Goal: Transaction & Acquisition: Purchase product/service

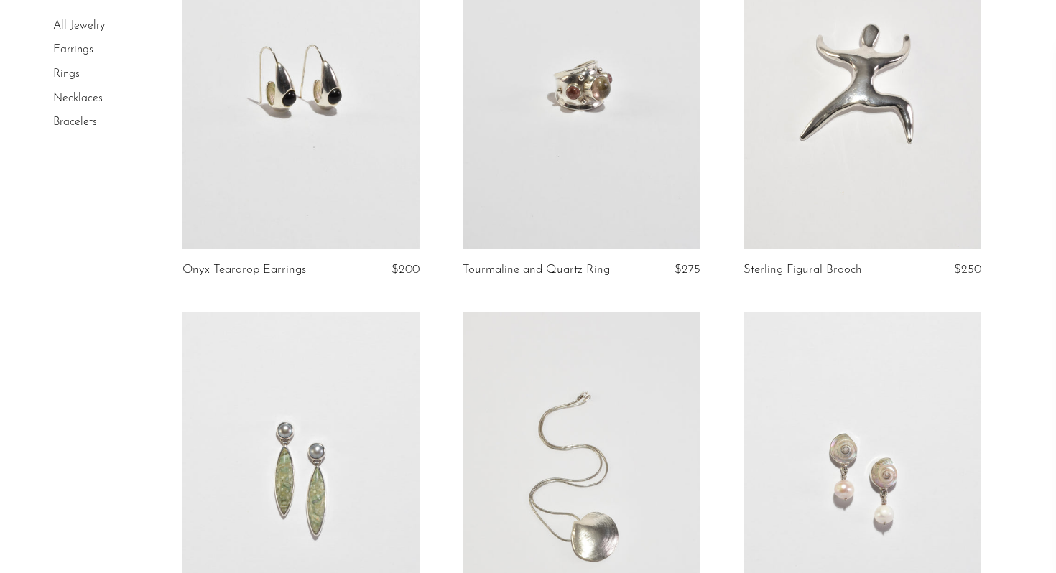
scroll to position [1414, 0]
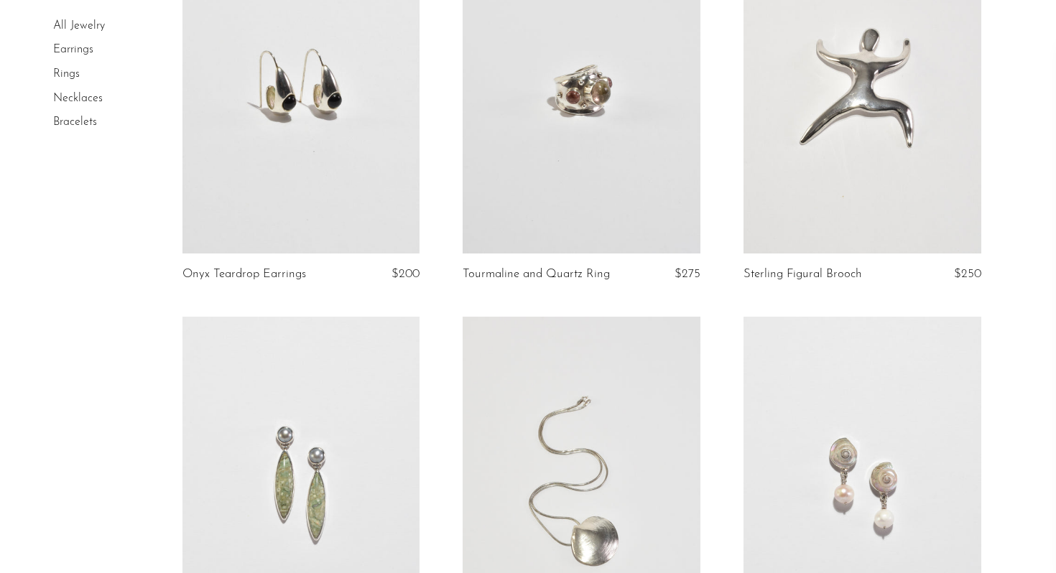
click at [297, 45] on link at bounding box center [301, 87] width 238 height 333
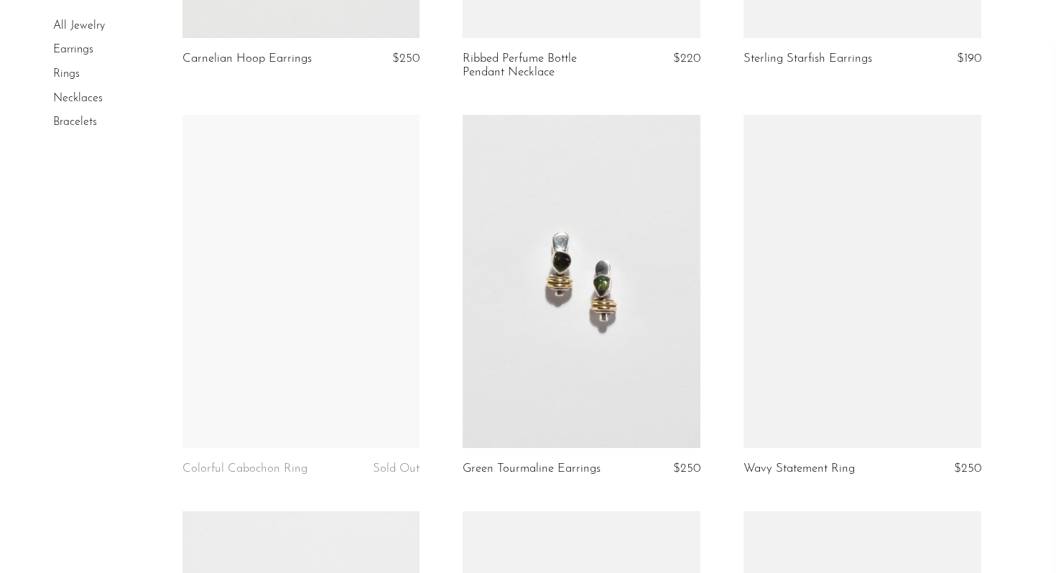
scroll to position [3640, 0]
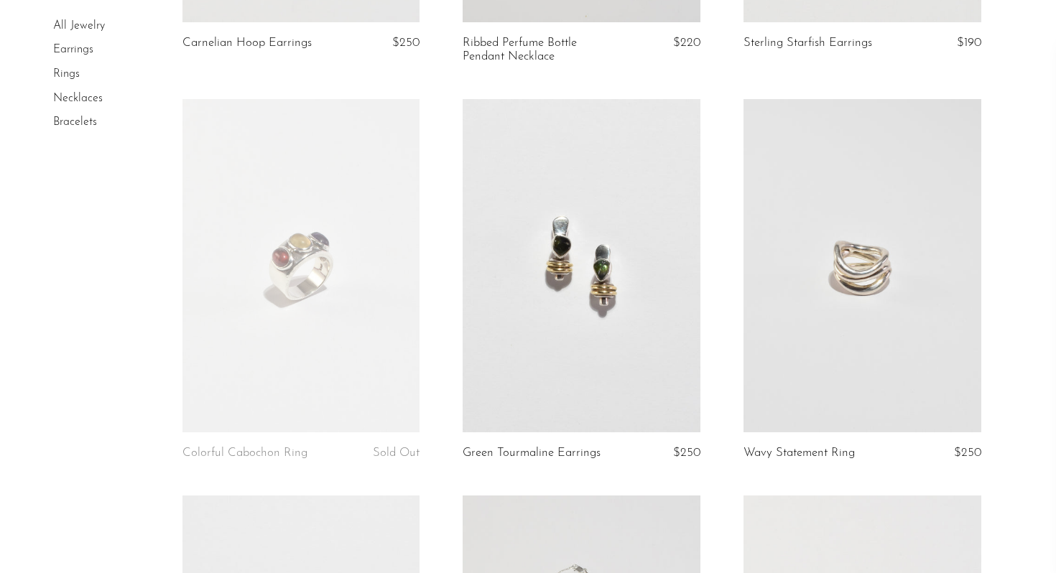
click at [594, 375] on link at bounding box center [582, 265] width 238 height 333
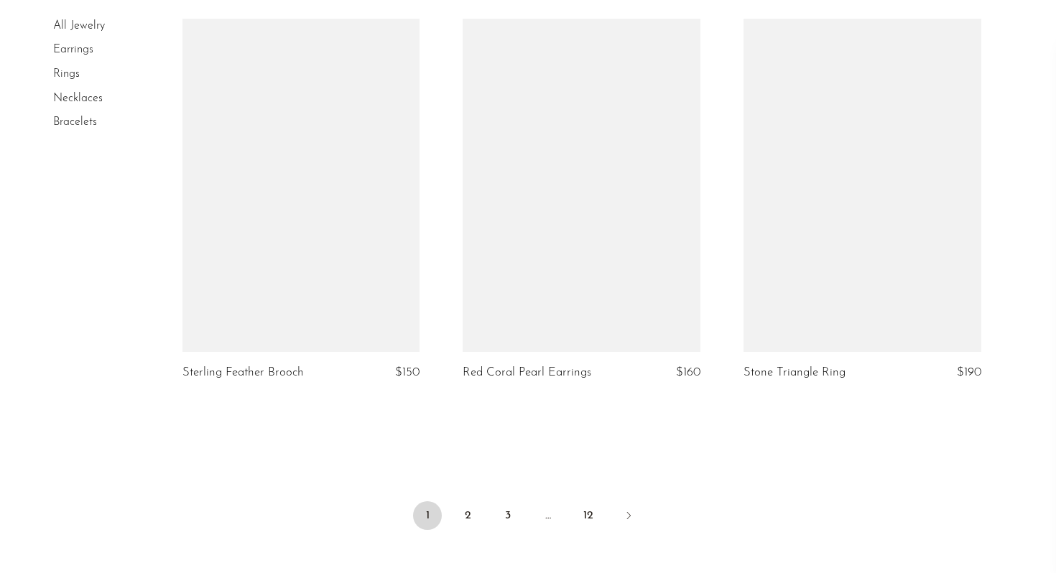
scroll to position [4531, 0]
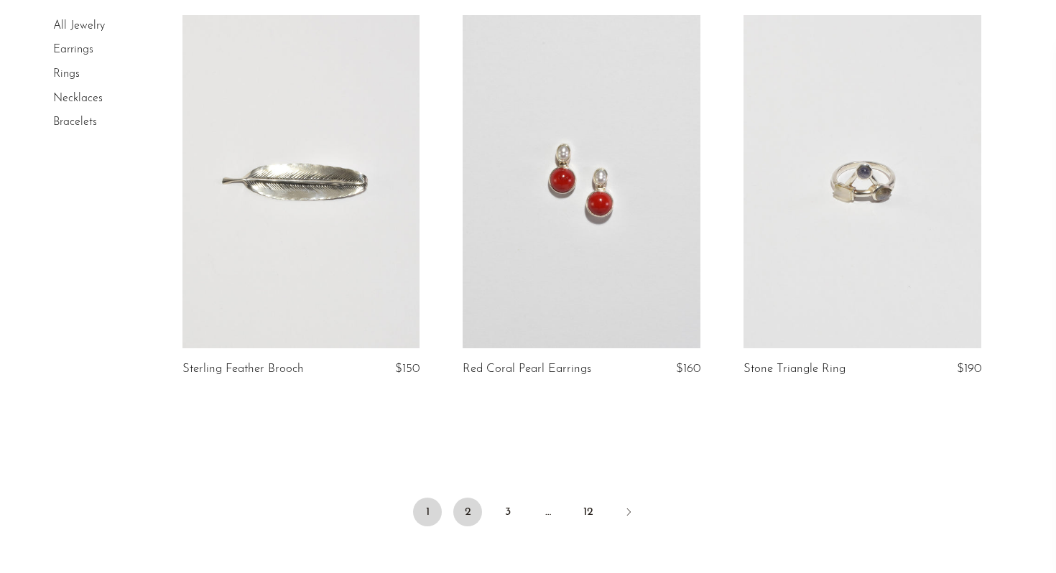
click at [463, 507] on link "2" at bounding box center [467, 512] width 29 height 29
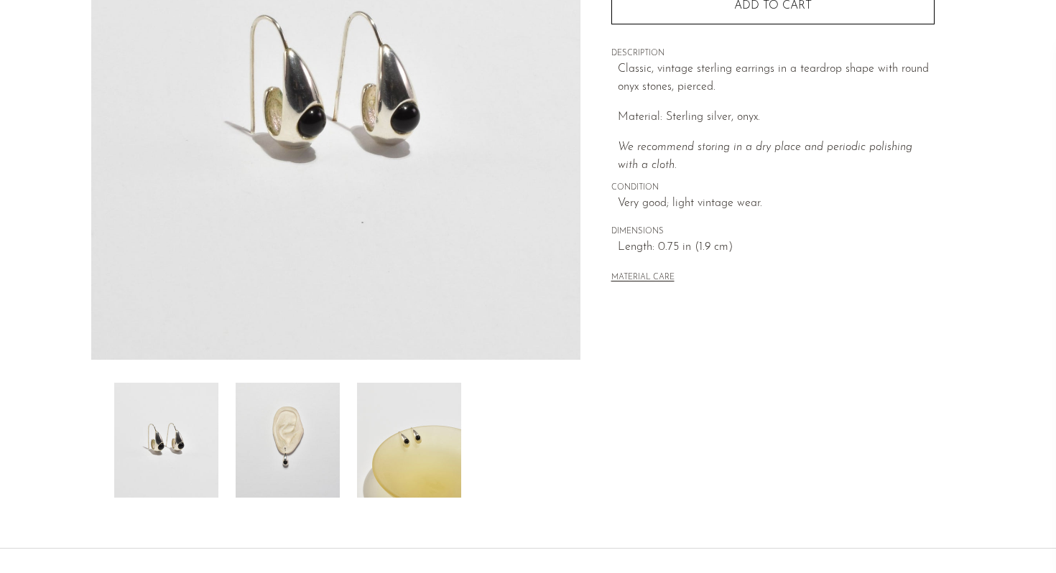
scroll to position [316, 0]
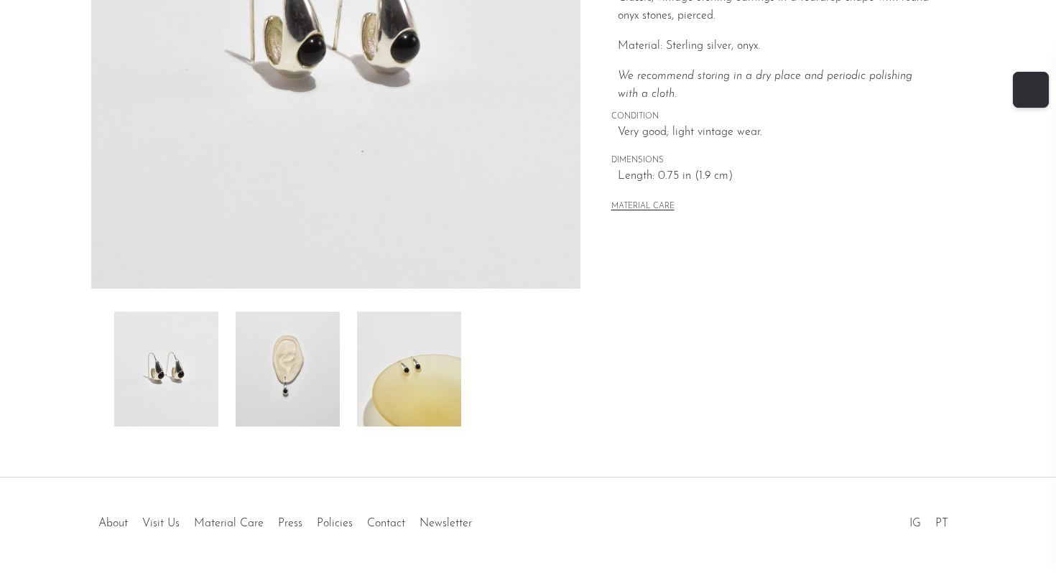
click at [242, 353] on img at bounding box center [288, 369] width 104 height 115
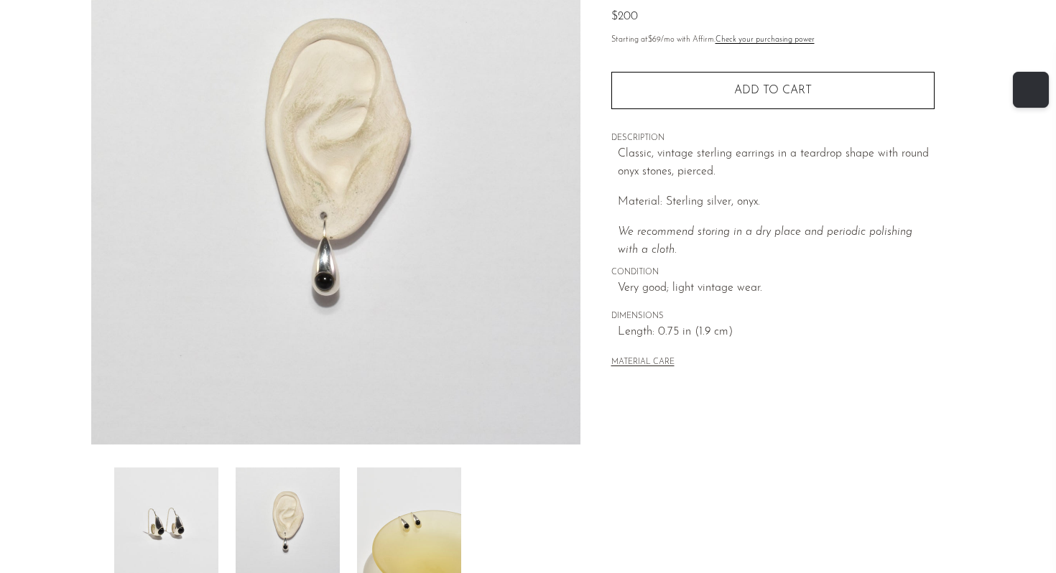
scroll to position [156, 0]
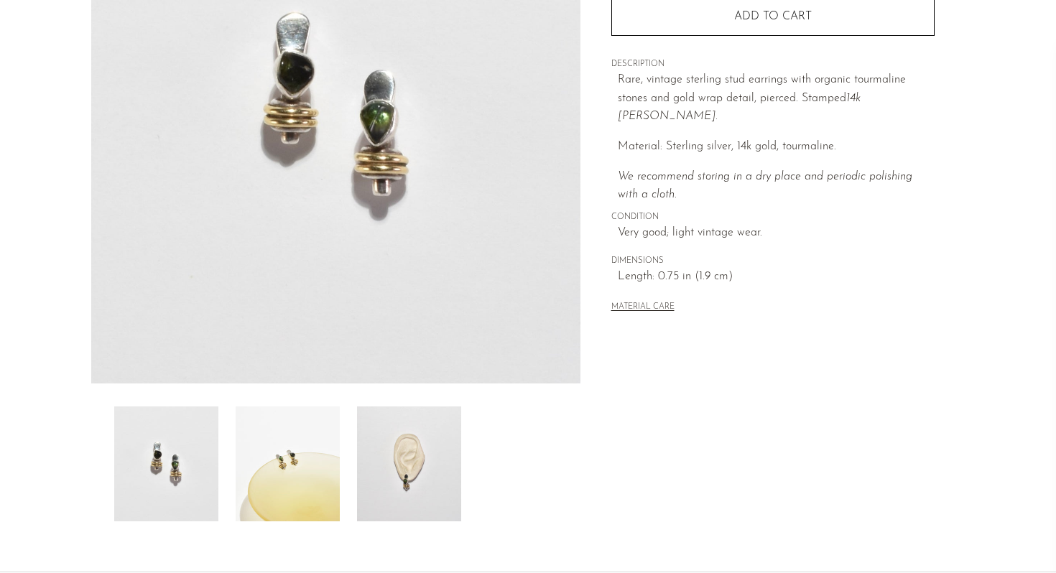
scroll to position [362, 0]
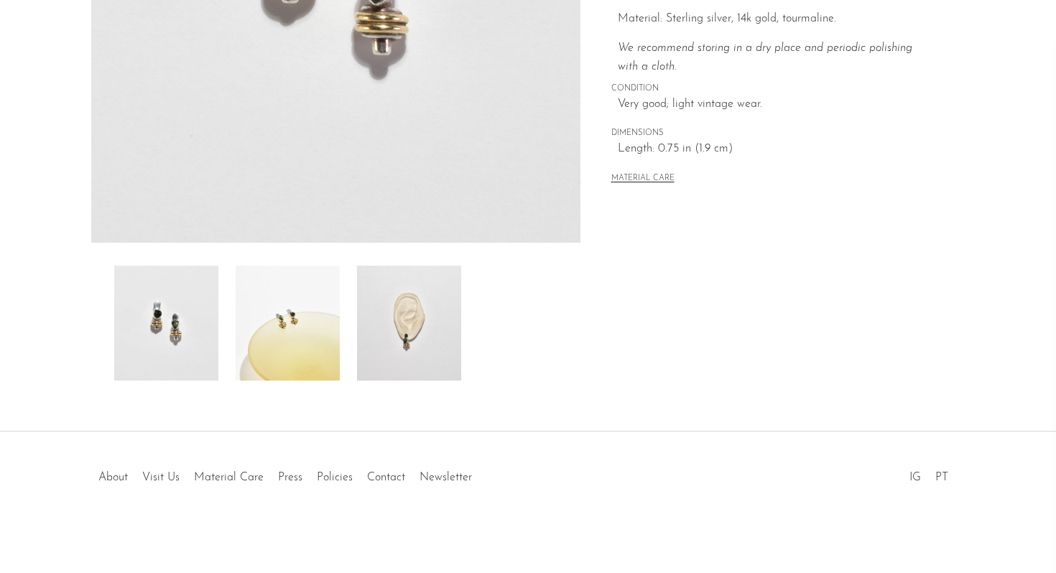
click at [365, 326] on img at bounding box center [409, 323] width 104 height 115
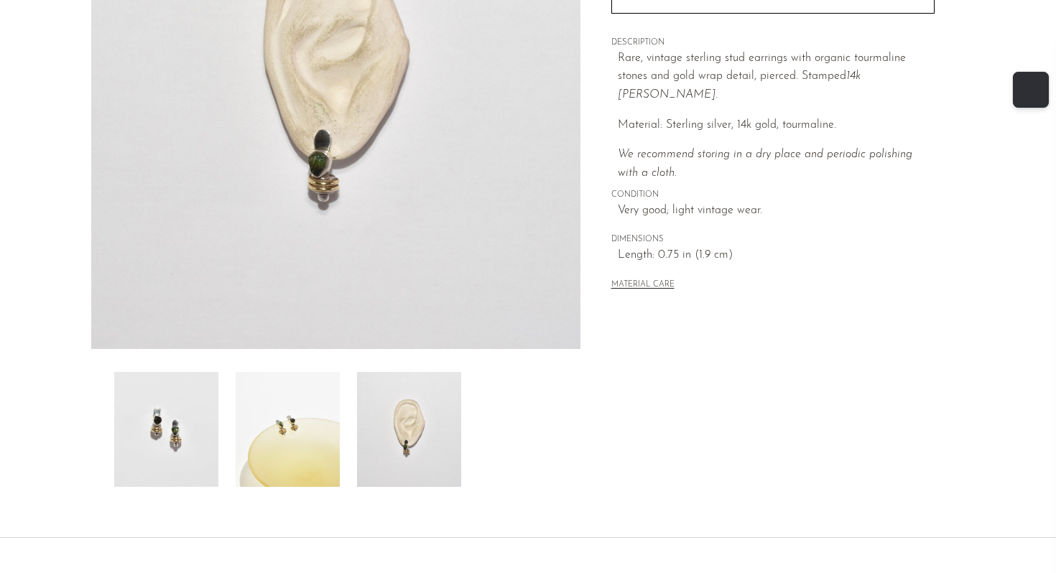
scroll to position [233, 0]
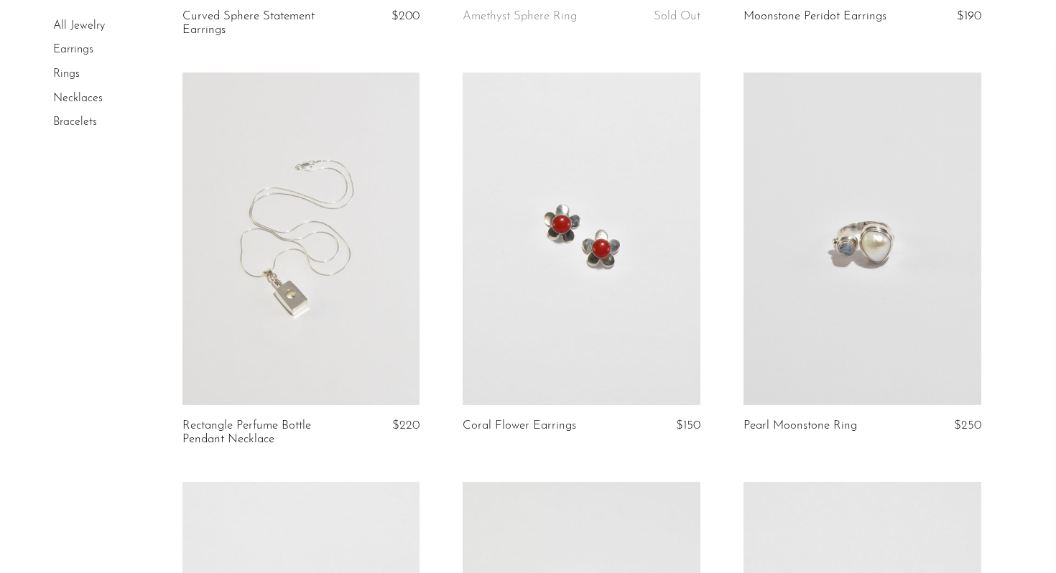
scroll to position [479, 0]
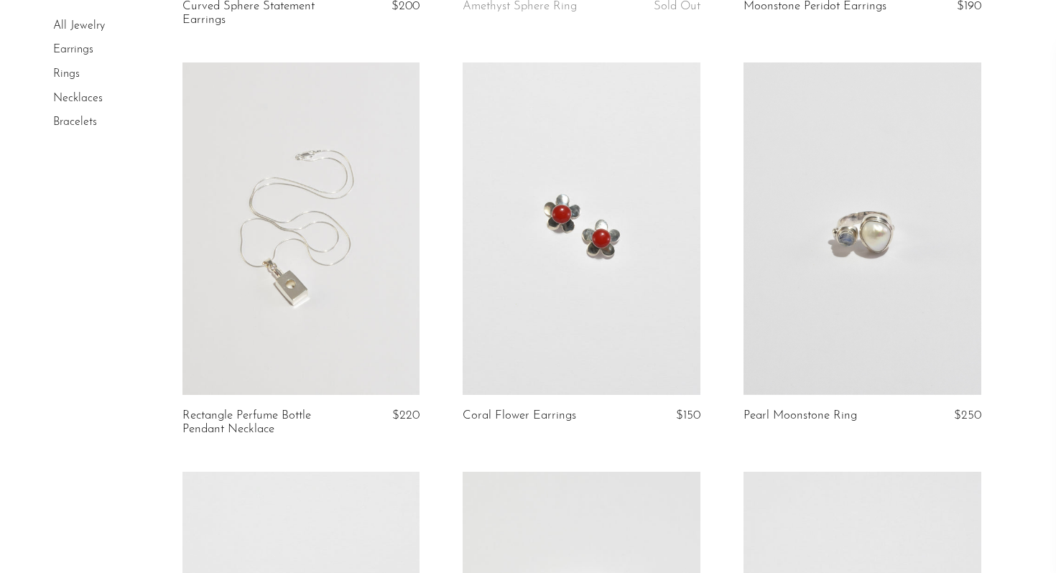
click at [497, 343] on link at bounding box center [582, 229] width 238 height 333
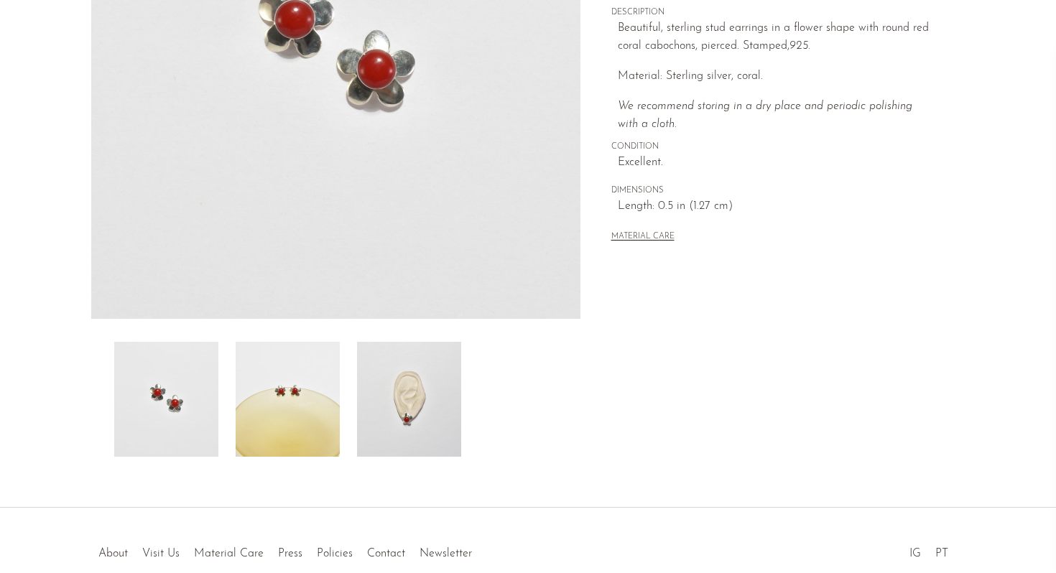
scroll to position [362, 0]
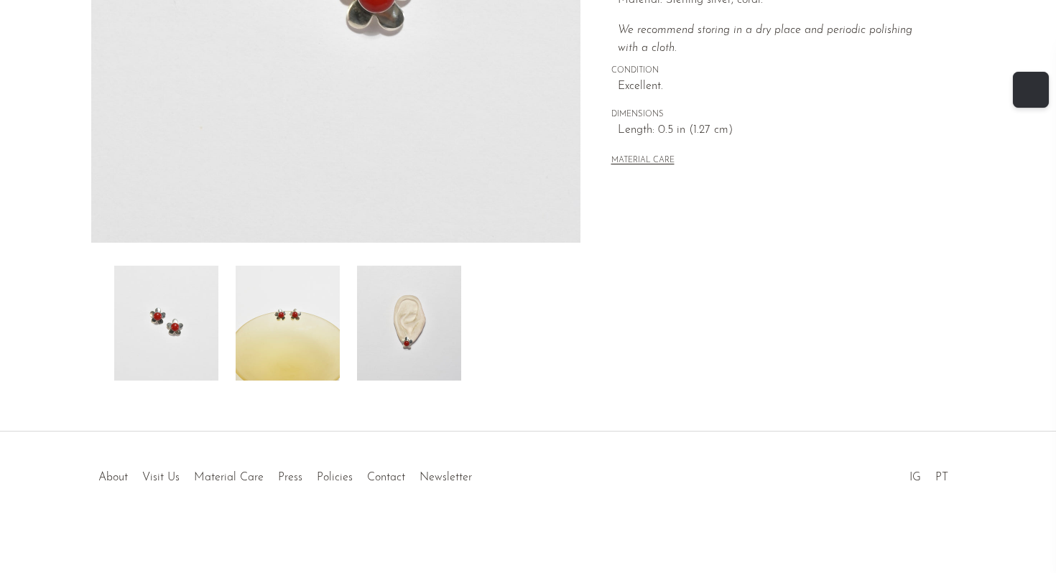
click at [371, 333] on img at bounding box center [409, 323] width 104 height 115
